Goal: Task Accomplishment & Management: Use online tool/utility

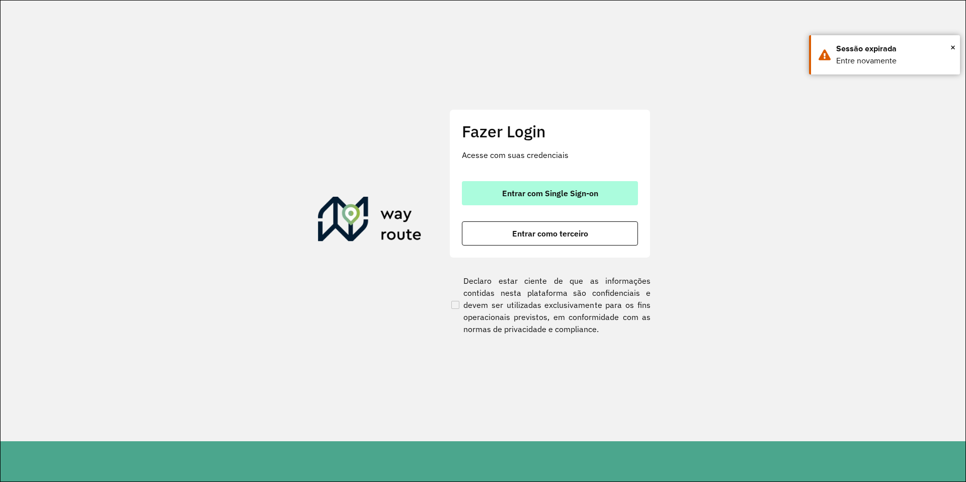
click at [576, 197] on span "Entrar com Single Sign-on" at bounding box center [550, 193] width 96 height 8
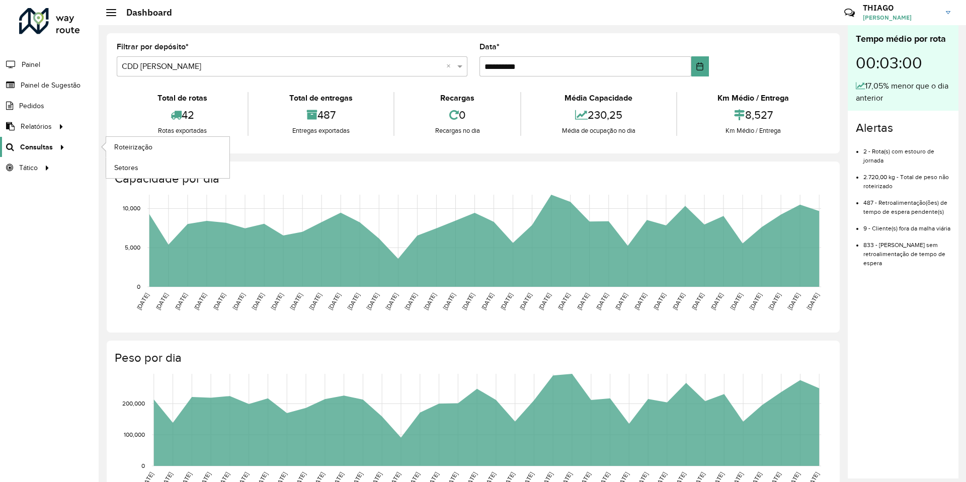
click at [54, 144] on div at bounding box center [60, 147] width 15 height 11
click at [141, 153] on link "Roteirização" at bounding box center [167, 147] width 123 height 20
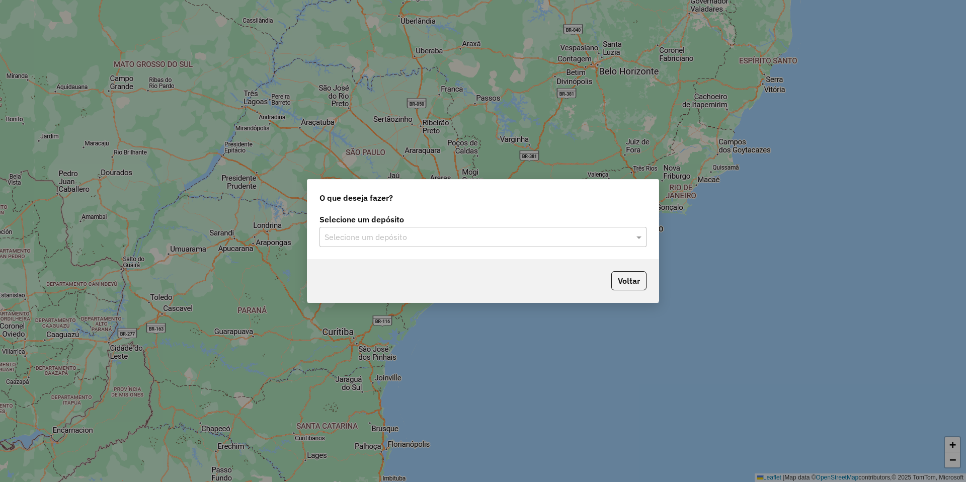
click at [409, 230] on div "Selecione um depósito" at bounding box center [482, 237] width 327 height 20
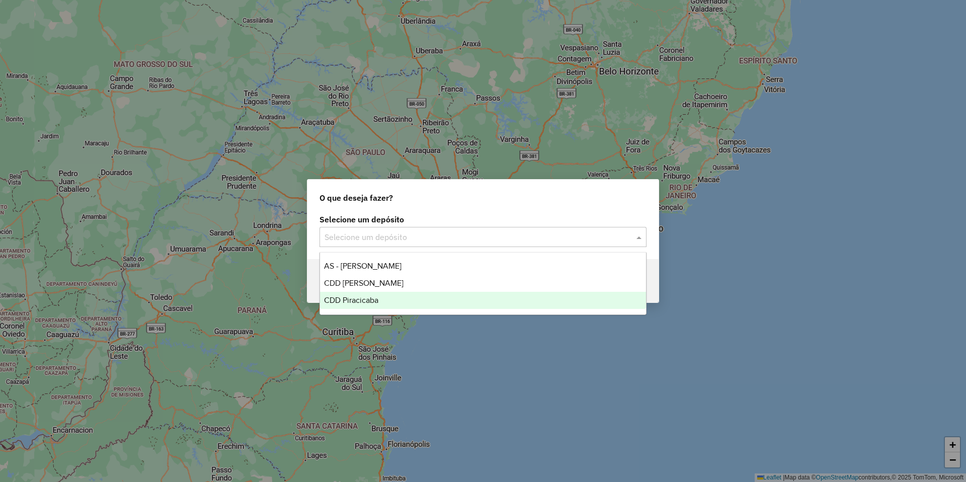
click at [370, 297] on span "CDD Piracicaba" at bounding box center [351, 300] width 54 height 9
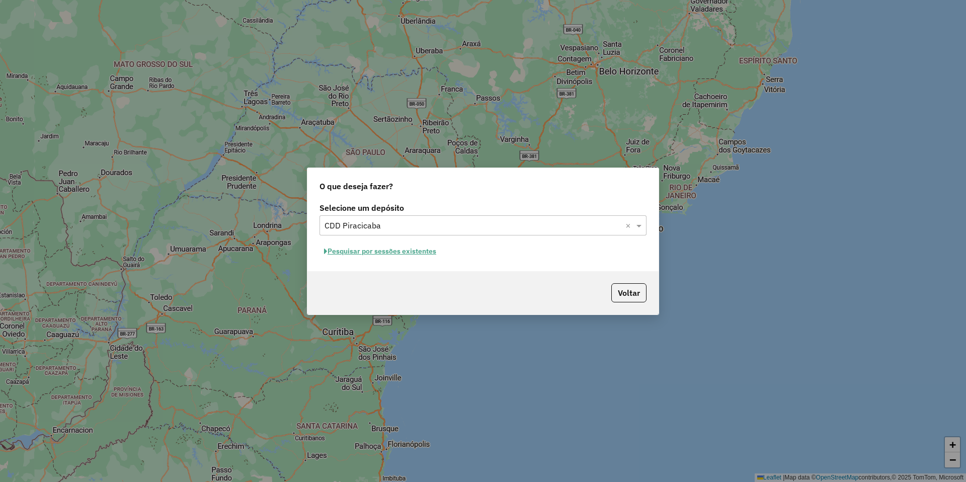
click at [416, 252] on button "Pesquisar por sessões existentes" at bounding box center [379, 251] width 121 height 16
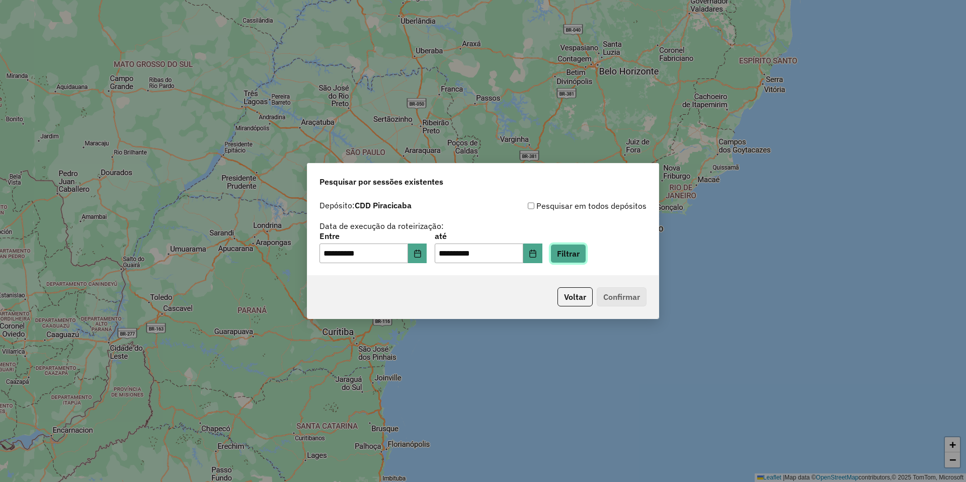
click at [573, 255] on button "Filtrar" at bounding box center [568, 253] width 36 height 19
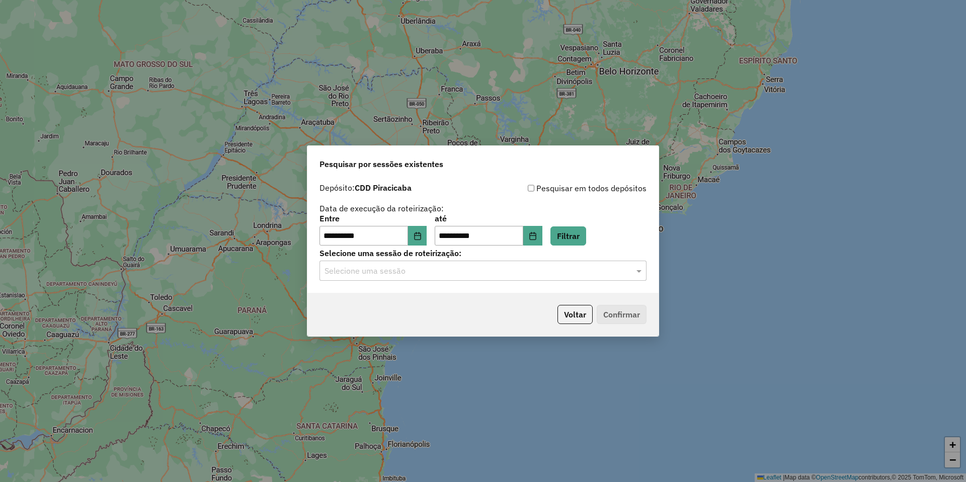
click at [386, 271] on input "text" at bounding box center [472, 271] width 297 height 12
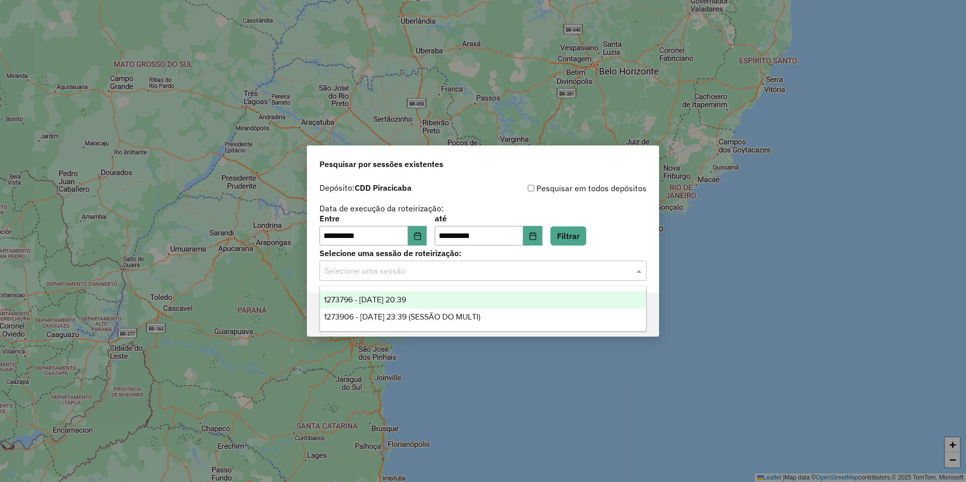
click at [382, 296] on span "1273796 - 11/09/2025 20:39" at bounding box center [365, 299] width 82 height 9
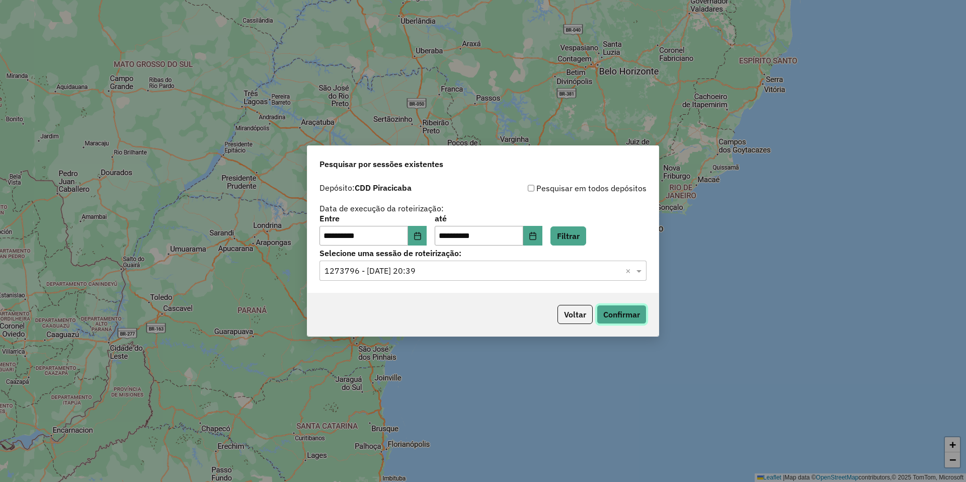
click at [622, 317] on button "Confirmar" at bounding box center [621, 314] width 50 height 19
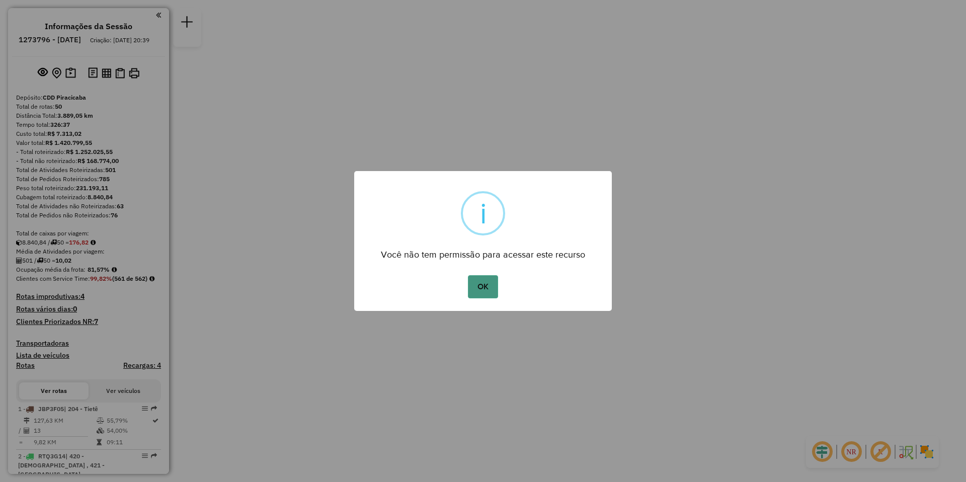
click at [483, 286] on button "OK" at bounding box center [483, 286] width 30 height 23
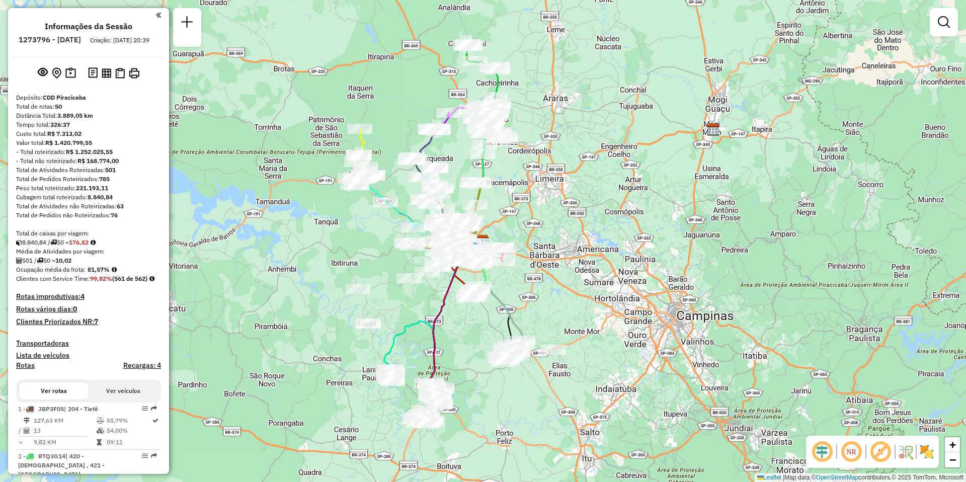
scroll to position [2628, 0]
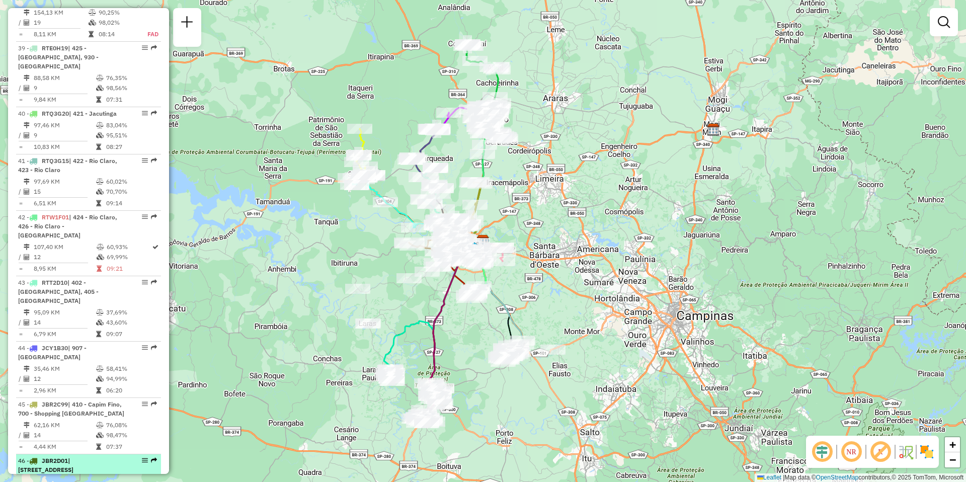
select select "**********"
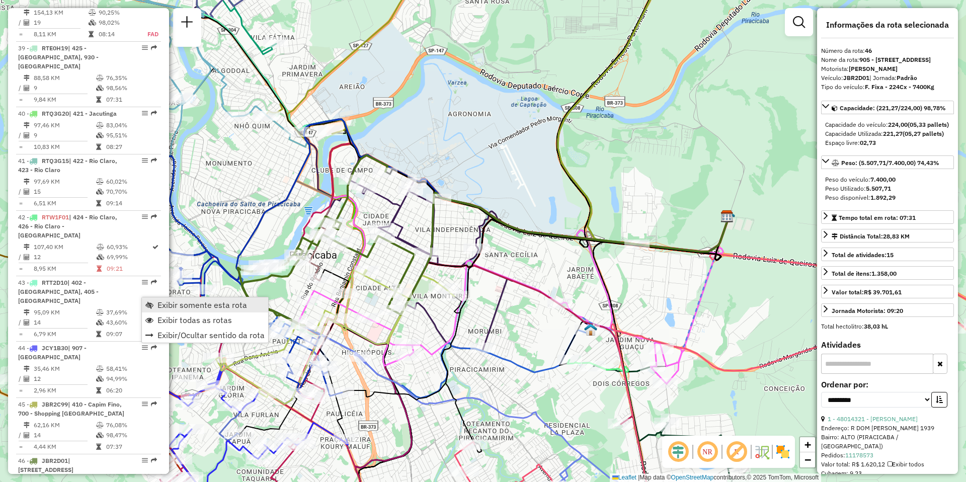
click at [176, 304] on span "Exibir somente esta rota" at bounding box center [202, 305] width 90 height 8
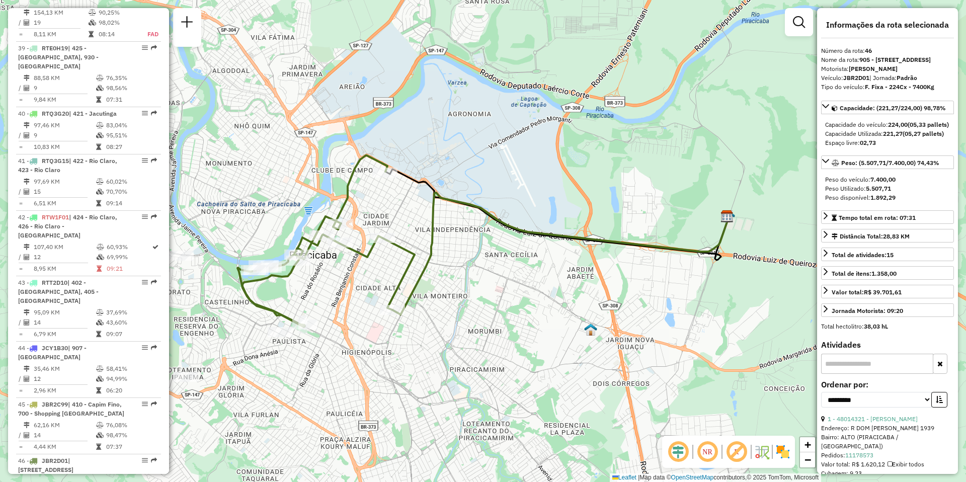
click at [702, 445] on em at bounding box center [707, 452] width 24 height 24
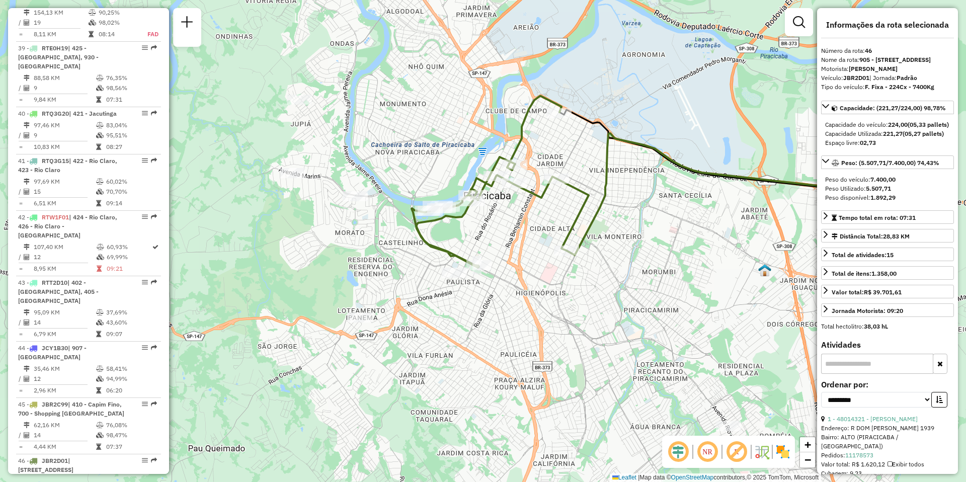
drag, startPoint x: 490, startPoint y: 342, endPoint x: 664, endPoint y: 283, distance: 183.8
click at [664, 283] on div "Janela de atendimento Grade de atendimento Capacidade Transportadoras Veículos …" at bounding box center [483, 241] width 966 height 482
click at [706, 457] on em at bounding box center [707, 452] width 24 height 24
click at [847, 374] on input "text" at bounding box center [877, 364] width 112 height 20
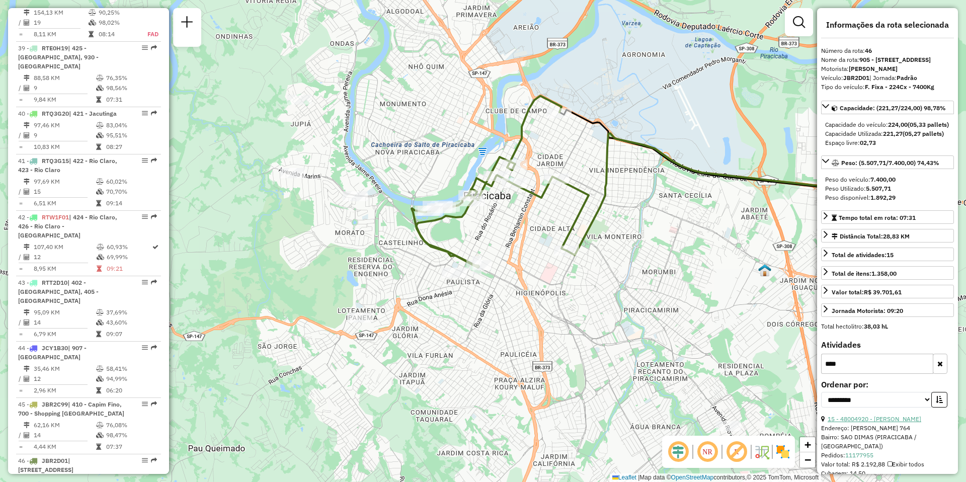
type input "****"
click at [871, 422] on link "15 - 48004920 - [PERSON_NAME]" at bounding box center [874, 419] width 94 height 8
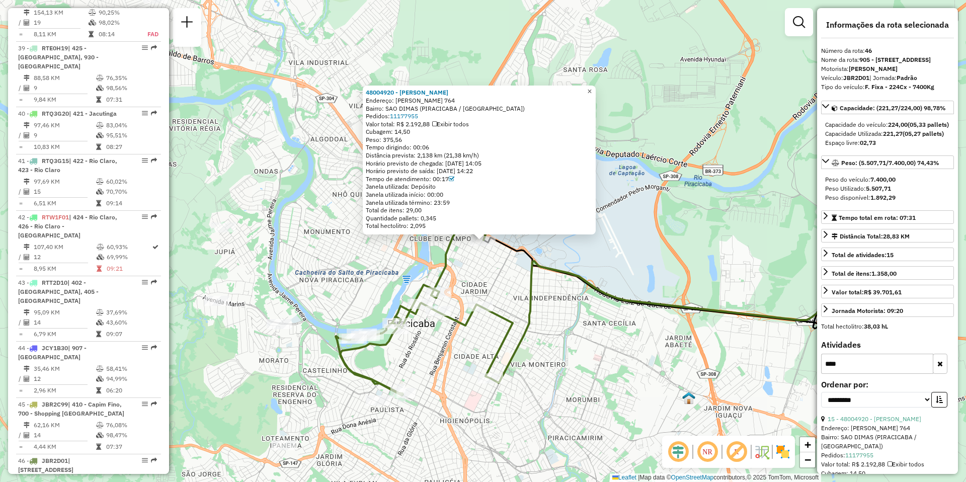
click at [591, 90] on span "×" at bounding box center [589, 91] width 5 height 9
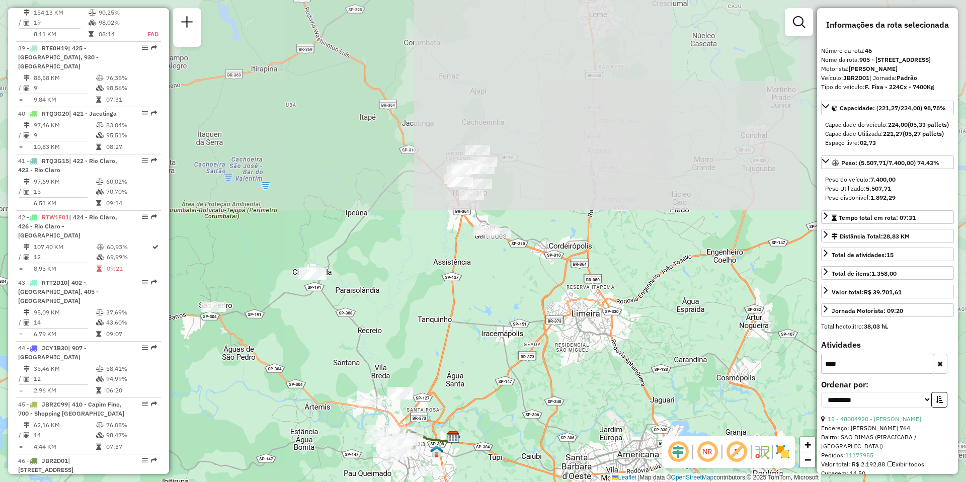
drag, startPoint x: 567, startPoint y: 114, endPoint x: 495, endPoint y: 396, distance: 291.2
click at [495, 396] on div "Janela de atendimento Grade de atendimento Capacidade Transportadoras Veículos …" at bounding box center [483, 241] width 966 height 482
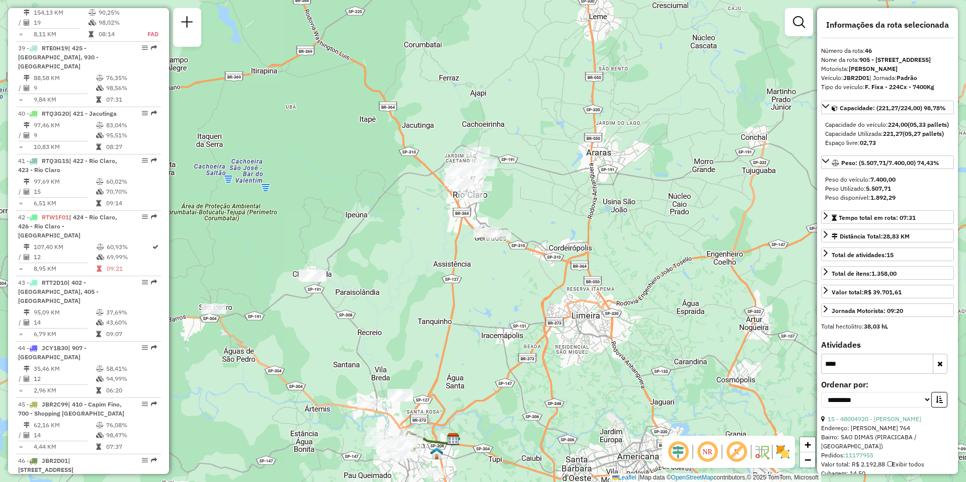
click at [703, 446] on em at bounding box center [707, 452] width 24 height 24
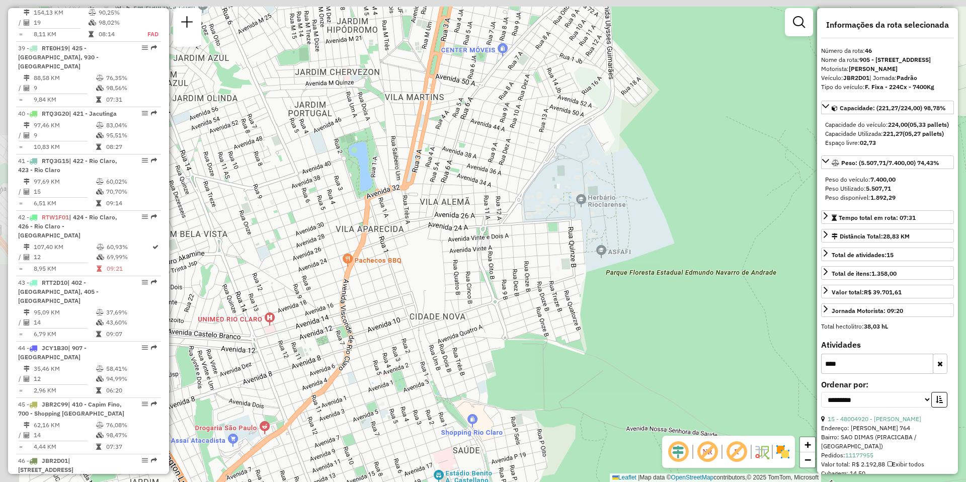
drag, startPoint x: 522, startPoint y: 216, endPoint x: 570, endPoint y: 270, distance: 72.3
click at [570, 270] on div "Janela de atendimento Grade de atendimento Capacidade Transportadoras Veículos …" at bounding box center [483, 241] width 966 height 482
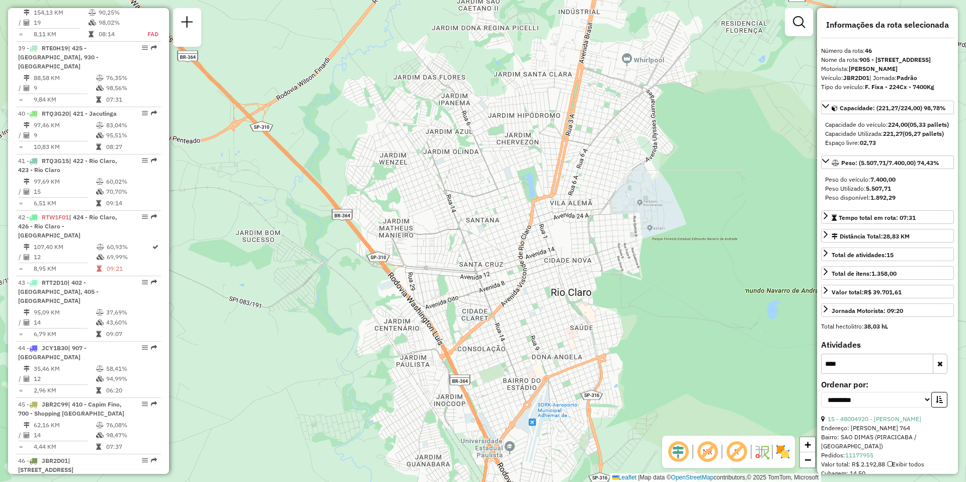
drag, startPoint x: 488, startPoint y: 247, endPoint x: 577, endPoint y: 226, distance: 91.5
click at [577, 226] on div "Janela de atendimento Grade de atendimento Capacidade Transportadoras Veículos …" at bounding box center [483, 241] width 966 height 482
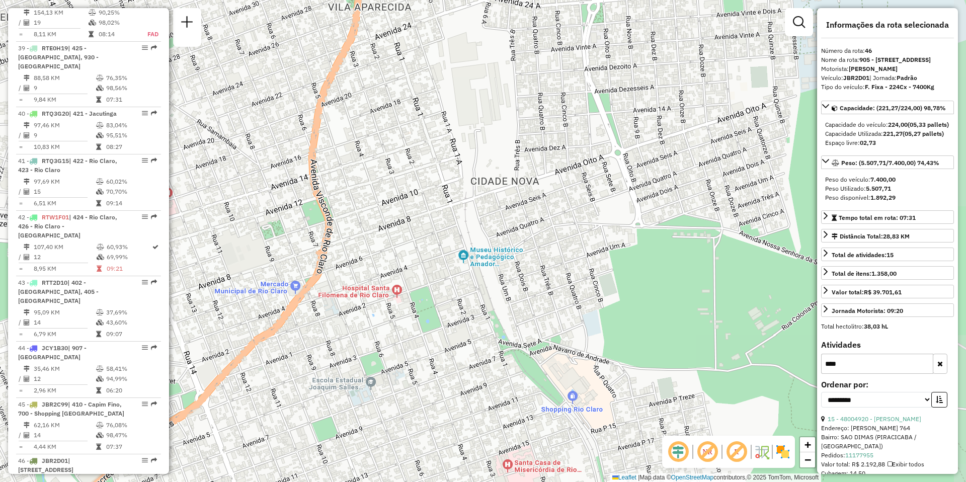
drag, startPoint x: 596, startPoint y: 317, endPoint x: 531, endPoint y: 302, distance: 66.6
click at [531, 302] on div "Janela de atendimento Grade de atendimento Capacidade Transportadoras Veículos …" at bounding box center [483, 241] width 966 height 482
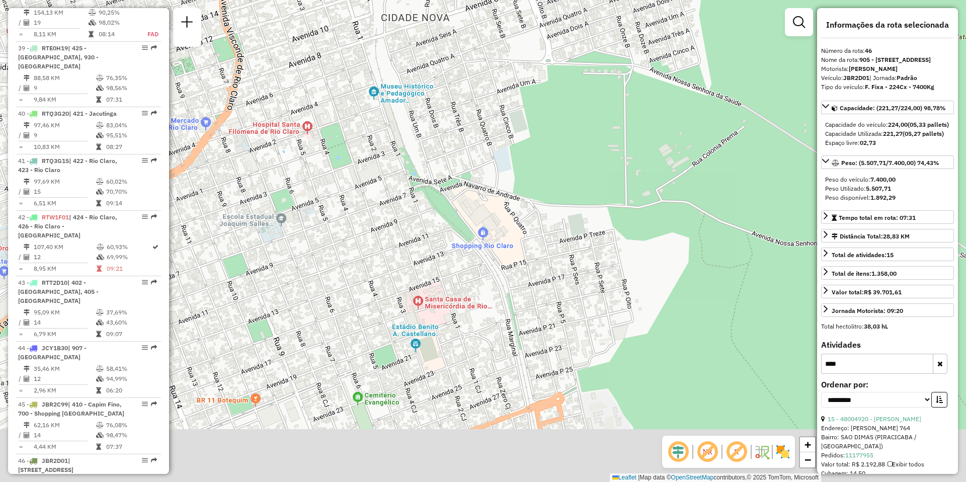
drag, startPoint x: 533, startPoint y: 311, endPoint x: 444, endPoint y: 146, distance: 187.7
click at [444, 146] on div "Janela de atendimento Grade de atendimento Capacidade Transportadoras Veículos …" at bounding box center [483, 241] width 966 height 482
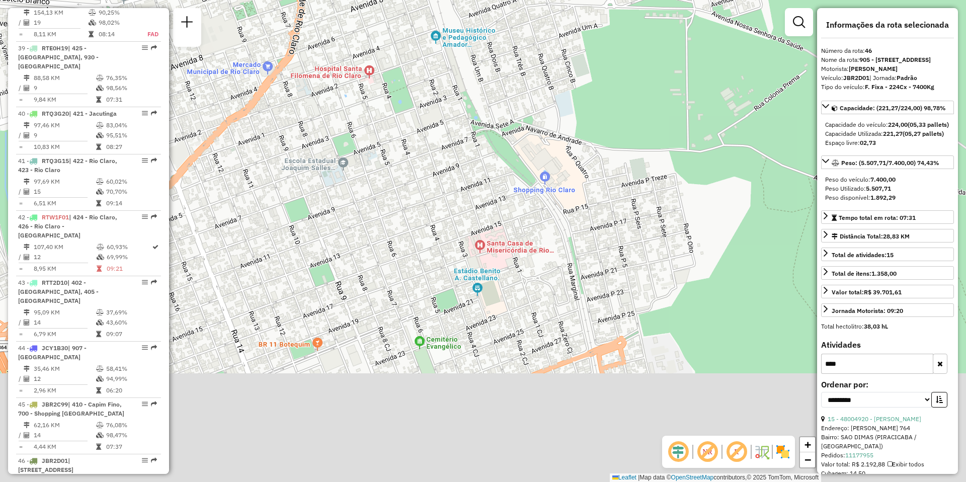
drag, startPoint x: 494, startPoint y: 320, endPoint x: 556, endPoint y: 266, distance: 82.3
click at [556, 266] on div "Janela de atendimento Grade de atendimento Capacidade Transportadoras Veículos …" at bounding box center [483, 241] width 966 height 482
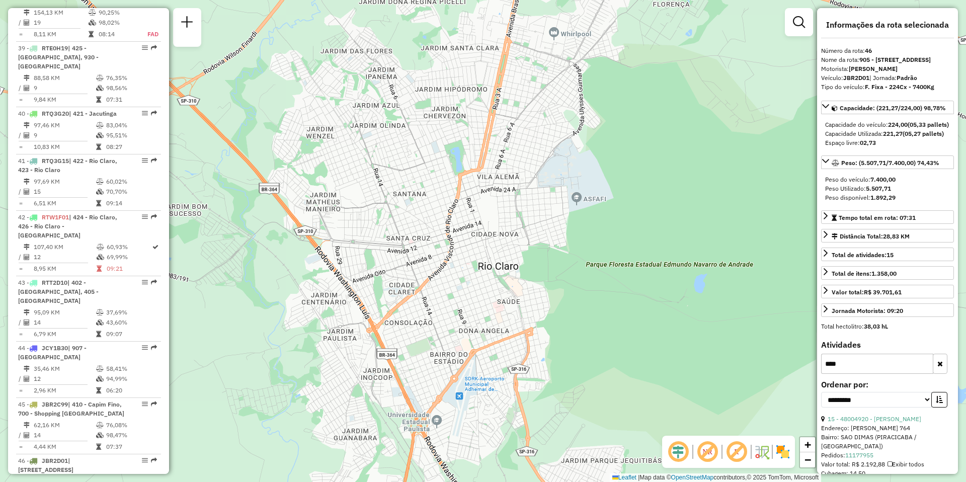
drag, startPoint x: 476, startPoint y: 289, endPoint x: 442, endPoint y: 301, distance: 36.0
click at [442, 301] on div "Janela de atendimento Grade de atendimento Capacidade Transportadoras Veículos …" at bounding box center [483, 241] width 966 height 482
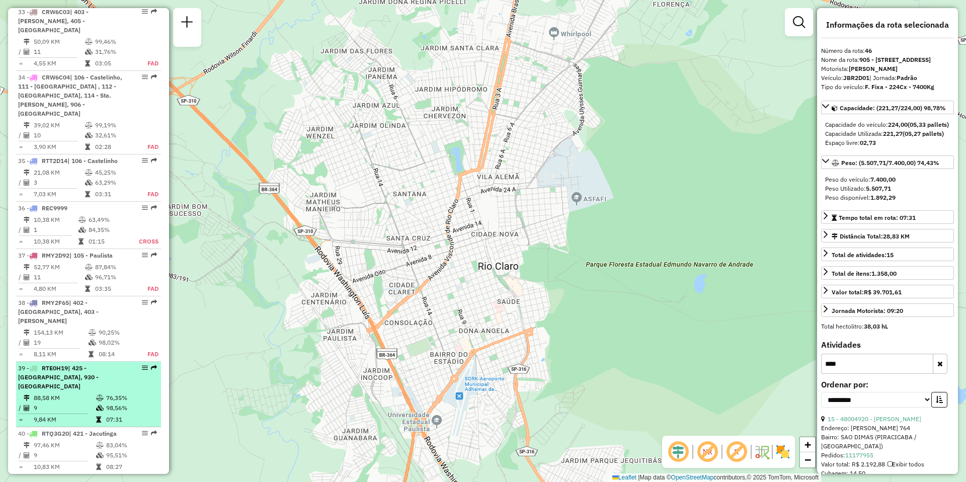
click at [81, 364] on span "| 425 - [GEOGRAPHIC_DATA], 930 - [GEOGRAPHIC_DATA]" at bounding box center [58, 377] width 80 height 26
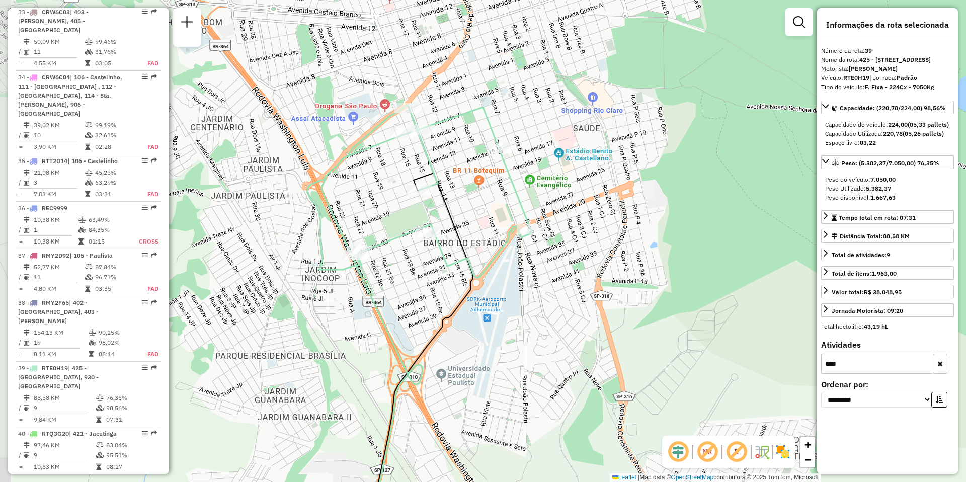
drag, startPoint x: 570, startPoint y: 178, endPoint x: 615, endPoint y: 189, distance: 45.7
click at [615, 189] on div "Janela de atendimento Grade de atendimento Capacidade Transportadoras Veículos …" at bounding box center [483, 241] width 966 height 482
